Goal: Check status

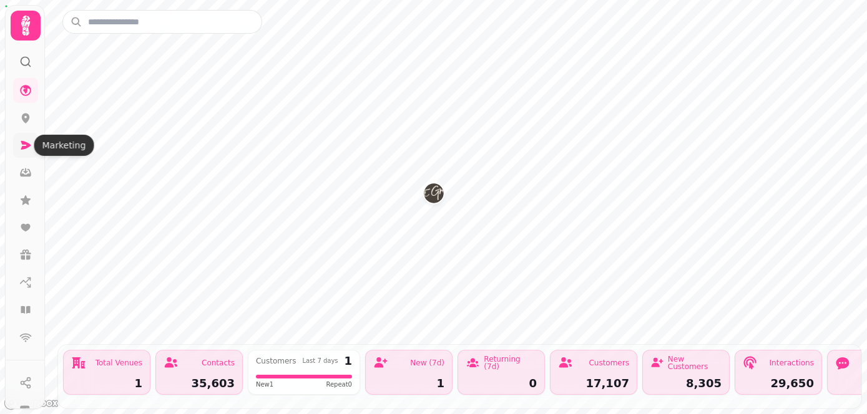
click at [23, 145] on icon at bounding box center [25, 145] width 12 height 12
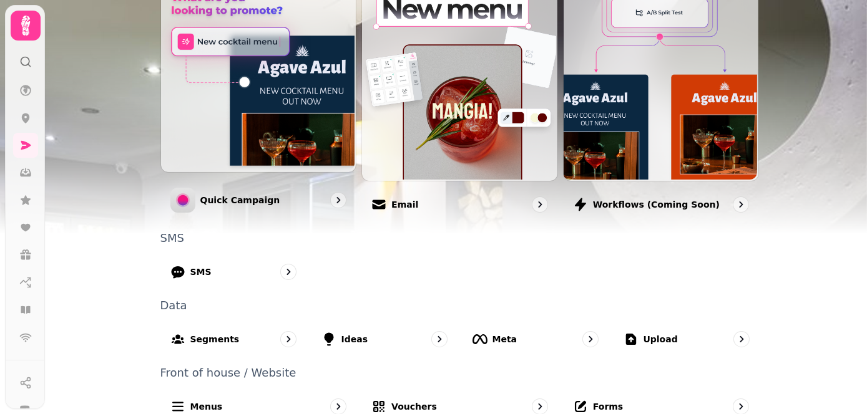
scroll to position [363, 0]
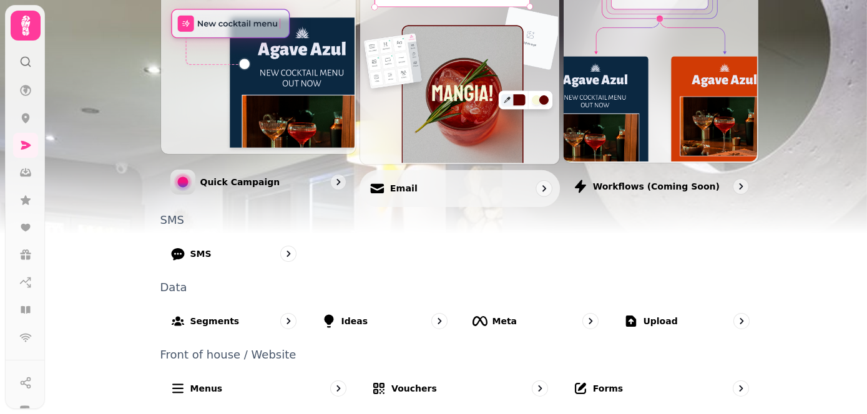
click at [424, 192] on div "Email" at bounding box center [459, 188] width 200 height 37
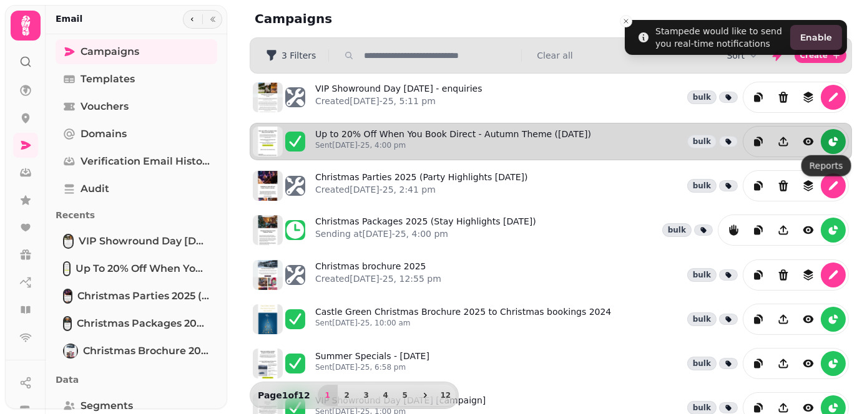
click at [829, 142] on icon "reports" at bounding box center [832, 142] width 7 height 7
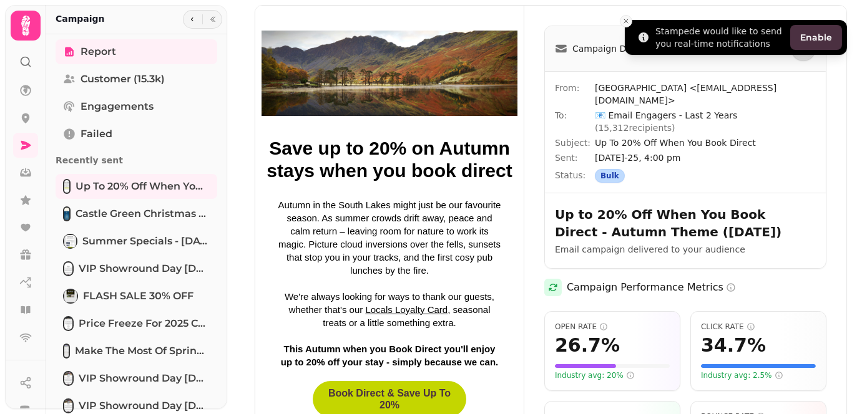
click at [625, 19] on icon "Close toast" at bounding box center [625, 20] width 7 height 7
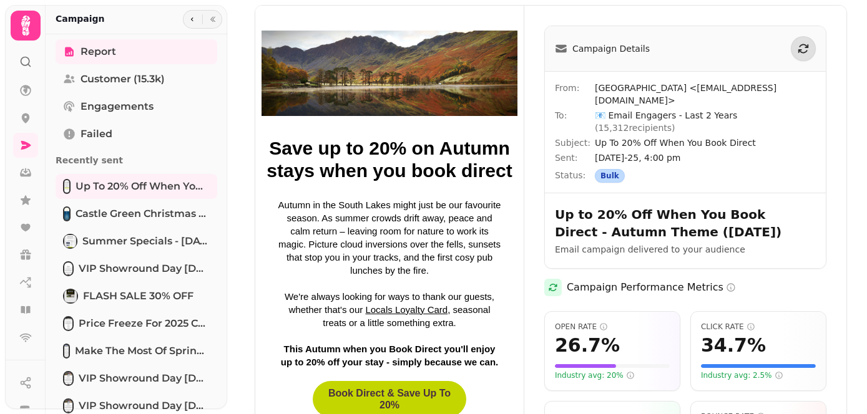
scroll to position [125, 0]
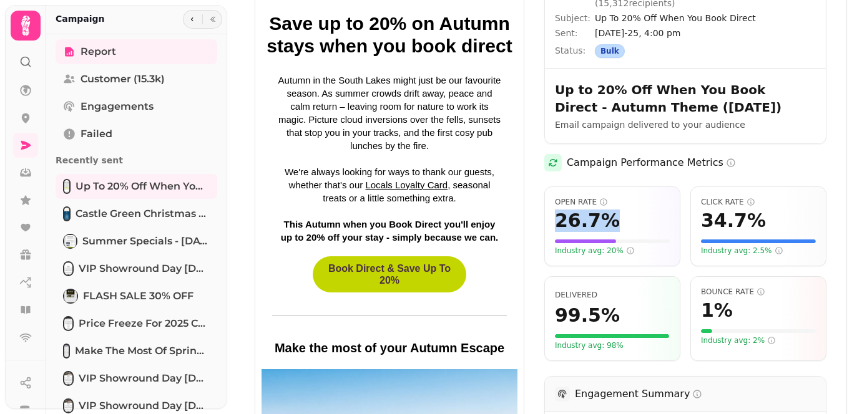
drag, startPoint x: 554, startPoint y: 197, endPoint x: 650, endPoint y: 200, distance: 96.1
click at [650, 210] on div "26.7 %" at bounding box center [612, 221] width 115 height 22
drag, startPoint x: 650, startPoint y: 200, endPoint x: 658, endPoint y: 220, distance: 21.6
click at [658, 246] on div "Industry avg: 20%" at bounding box center [612, 251] width 115 height 10
drag, startPoint x: 698, startPoint y: 198, endPoint x: 785, endPoint y: 194, distance: 86.2
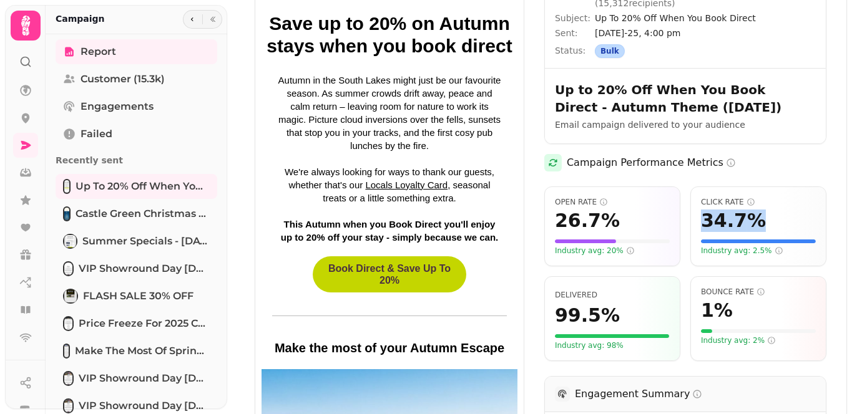
click at [785, 210] on div "34.7 %" at bounding box center [758, 221] width 115 height 22
drag, startPoint x: 785, startPoint y: 194, endPoint x: 829, endPoint y: 234, distance: 59.7
click at [829, 234] on div "Campaign Details From: [GEOGRAPHIC_DATA] <[EMAIL_ADDRESS][DOMAIN_NAME]> To: 📧 E…" at bounding box center [685, 211] width 322 height 660
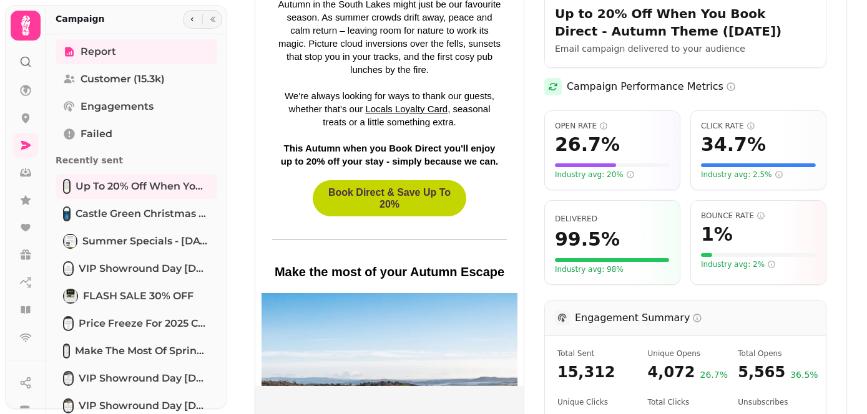
scroll to position [250, 0]
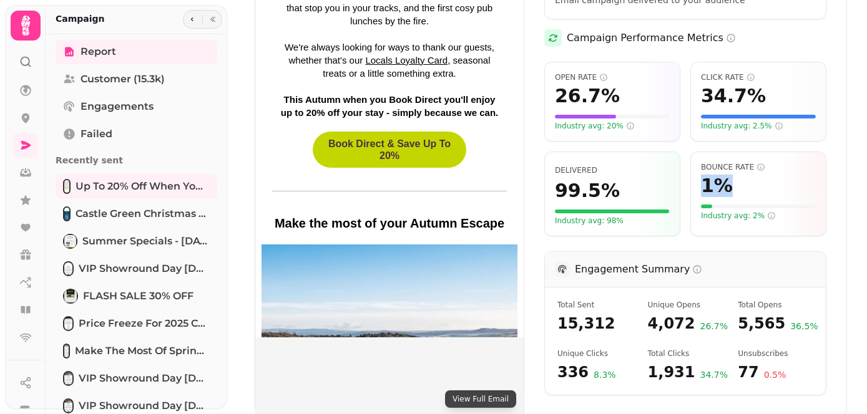
drag, startPoint x: 701, startPoint y: 158, endPoint x: 754, endPoint y: 158, distance: 53.1
click at [754, 175] on div "1 %" at bounding box center [758, 186] width 115 height 22
drag, startPoint x: 754, startPoint y: 158, endPoint x: 816, endPoint y: 173, distance: 64.2
click at [816, 173] on div "Bounce Rate 1 % Industry avg: 2%" at bounding box center [758, 194] width 136 height 85
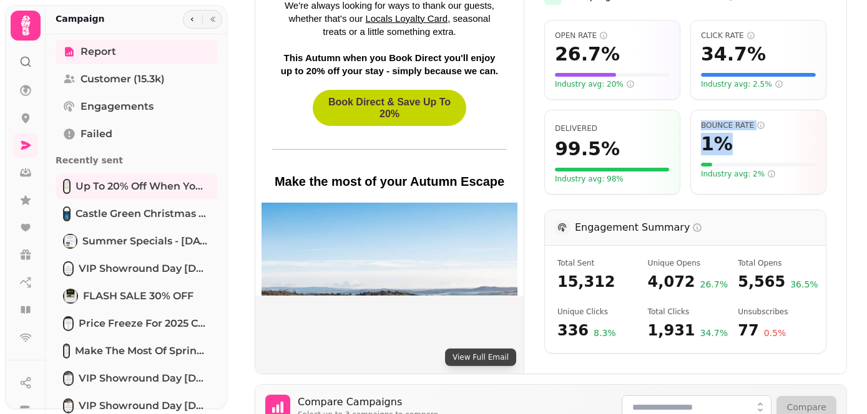
scroll to position [312, 0]
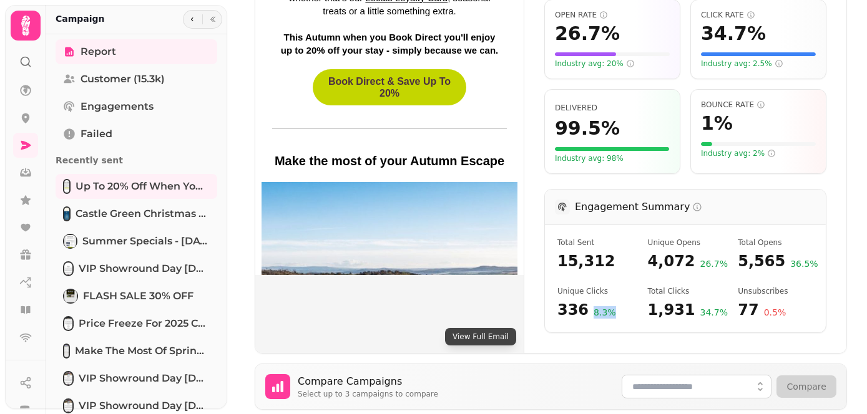
drag, startPoint x: 586, startPoint y: 285, endPoint x: 618, endPoint y: 285, distance: 31.8
click at [618, 300] on div "336 8.3 %" at bounding box center [595, 310] width 76 height 20
drag, startPoint x: 618, startPoint y: 285, endPoint x: 628, endPoint y: 311, distance: 27.7
click at [628, 311] on div "Campaign Details From: [GEOGRAPHIC_DATA] <[EMAIL_ADDRESS][DOMAIN_NAME]> To: 📧 E…" at bounding box center [685, 24] width 322 height 660
click at [700, 258] on span "26.7 %" at bounding box center [713, 265] width 27 height 14
